Goal: Transaction & Acquisition: Book appointment/travel/reservation

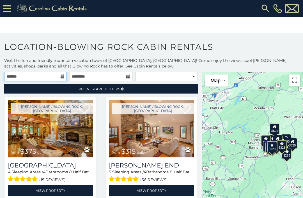
click at [61, 74] on input "text" at bounding box center [35, 77] width 63 height 10
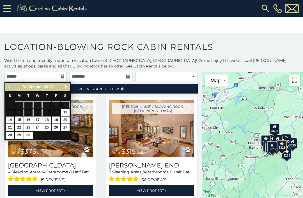
click at [7, 117] on link "14" at bounding box center [10, 120] width 9 height 7
type input "**********"
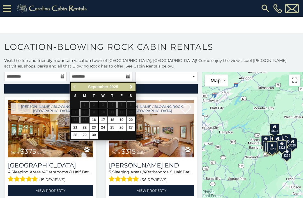
click at [125, 119] on link "19" at bounding box center [121, 120] width 9 height 7
type input "**********"
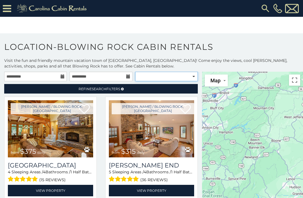
click at [196, 76] on select "**********" at bounding box center [166, 77] width 63 height 10
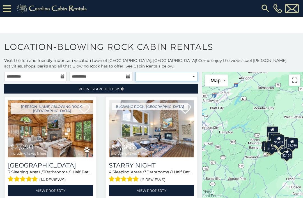
select select "**********"
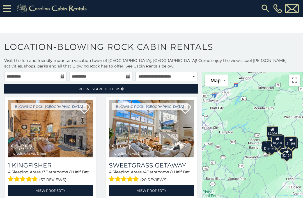
click at [61, 187] on link "View Property" at bounding box center [50, 191] width 85 height 12
click at [79, 156] on img at bounding box center [50, 128] width 85 height 57
click at [77, 148] on img at bounding box center [50, 128] width 85 height 57
click at [60, 194] on link "View Property" at bounding box center [50, 191] width 85 height 12
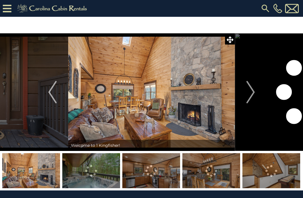
click at [252, 91] on img "Next" at bounding box center [250, 92] width 8 height 22
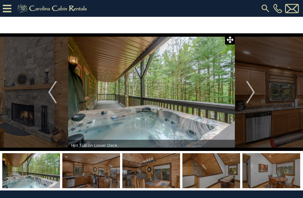
click at [249, 95] on img "Next" at bounding box center [250, 92] width 8 height 22
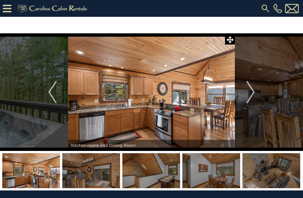
click at [252, 97] on img "Next" at bounding box center [250, 92] width 8 height 22
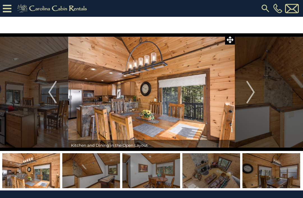
click at [250, 95] on img "Next" at bounding box center [250, 92] width 8 height 22
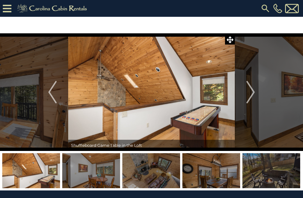
click at [252, 95] on img "Next" at bounding box center [250, 92] width 8 height 22
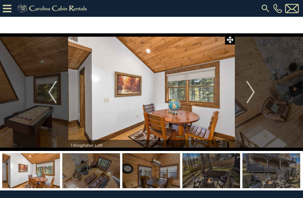
click at [250, 95] on img "Next" at bounding box center [250, 92] width 8 height 22
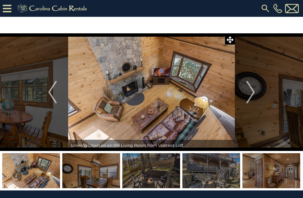
click at [254, 91] on img "Next" at bounding box center [250, 92] width 8 height 22
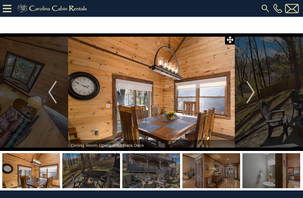
click at [246, 96] on button "Next" at bounding box center [250, 92] width 31 height 118
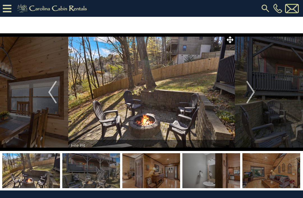
click at [252, 93] on img "Next" at bounding box center [250, 92] width 8 height 22
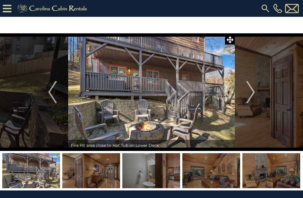
click at [246, 96] on button "Next" at bounding box center [250, 92] width 31 height 118
